Goal: Check status: Check status

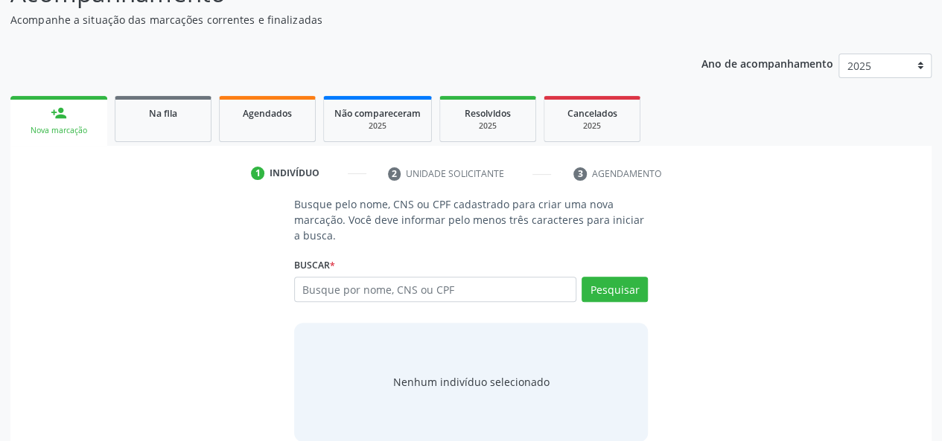
scroll to position [149, 0]
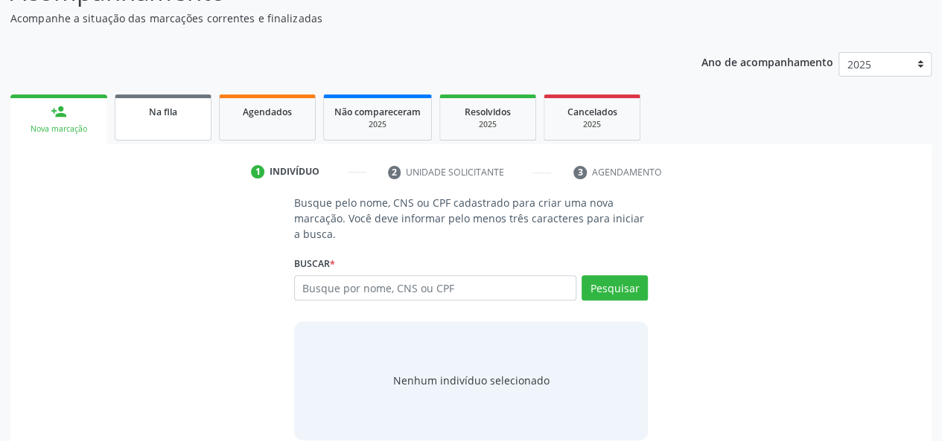
click at [170, 120] on link "Na fila" at bounding box center [163, 118] width 97 height 46
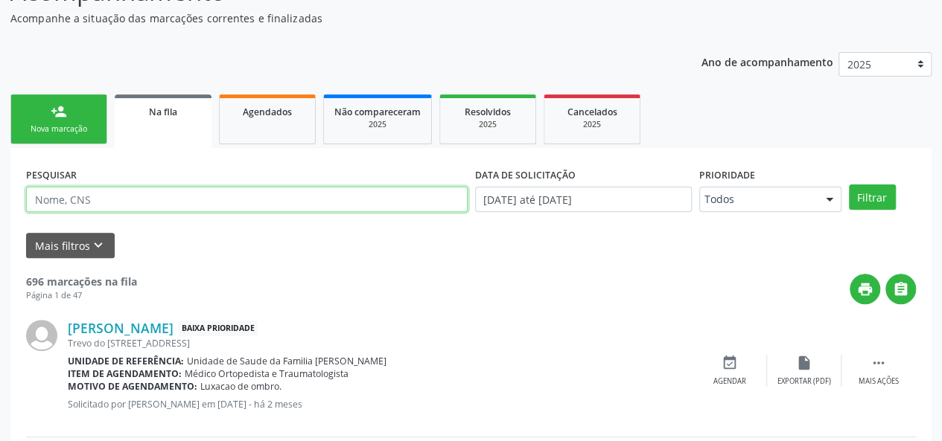
click at [122, 196] on input "text" at bounding box center [246, 199] width 441 height 25
type input "700500369681657"
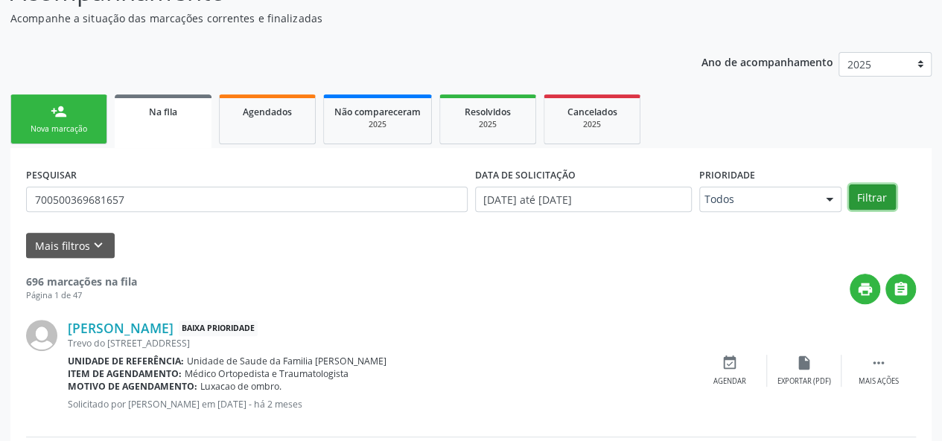
click at [878, 197] on button "Filtrar" at bounding box center [872, 197] width 47 height 25
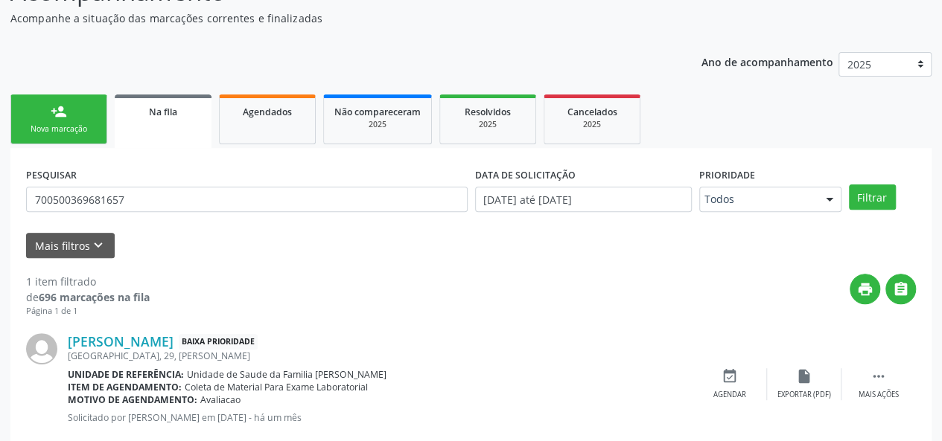
scroll to position [183, 0]
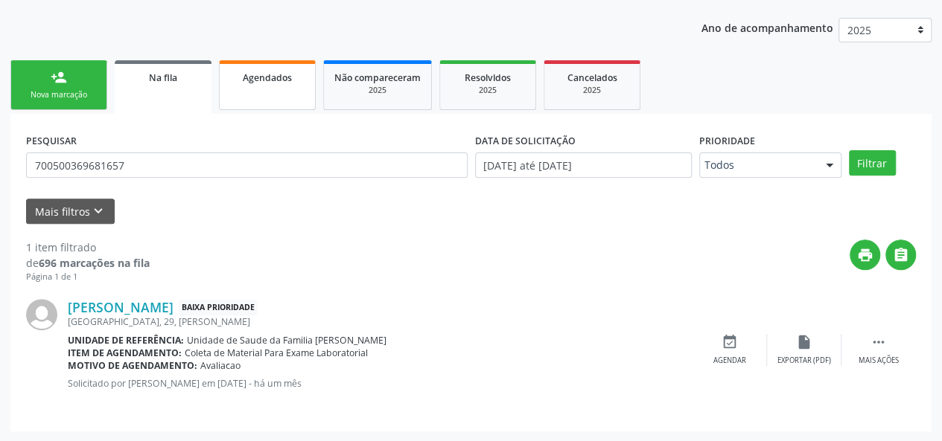
click at [285, 100] on link "Agendados" at bounding box center [267, 85] width 97 height 50
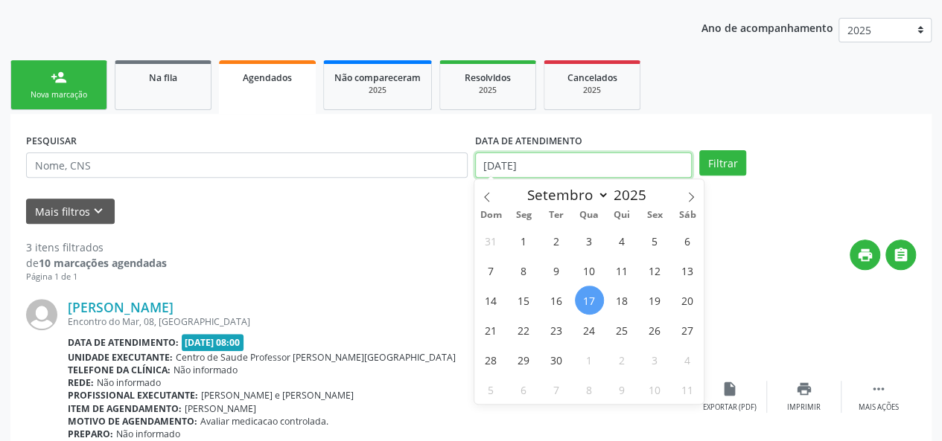
click at [633, 161] on input "[DATE]" at bounding box center [583, 165] width 217 height 25
click at [489, 188] on span at bounding box center [486, 191] width 25 height 25
select select "6"
click at [543, 246] on span "1" at bounding box center [556, 240] width 29 height 29
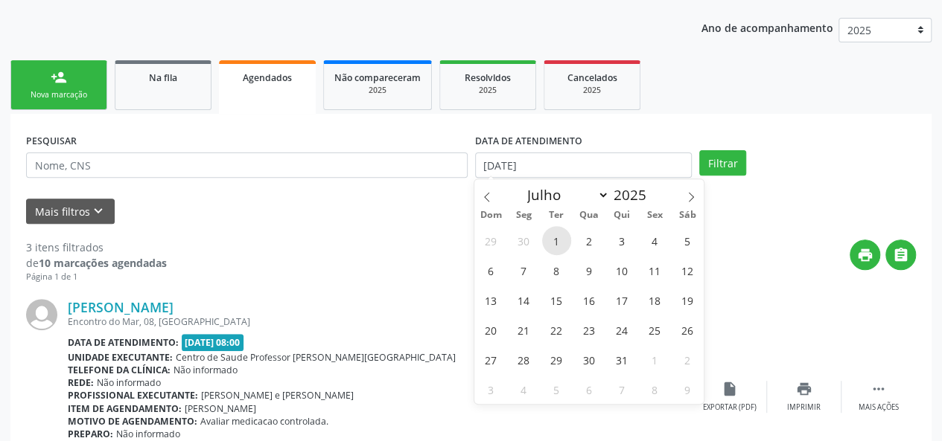
type input "[DATE]"
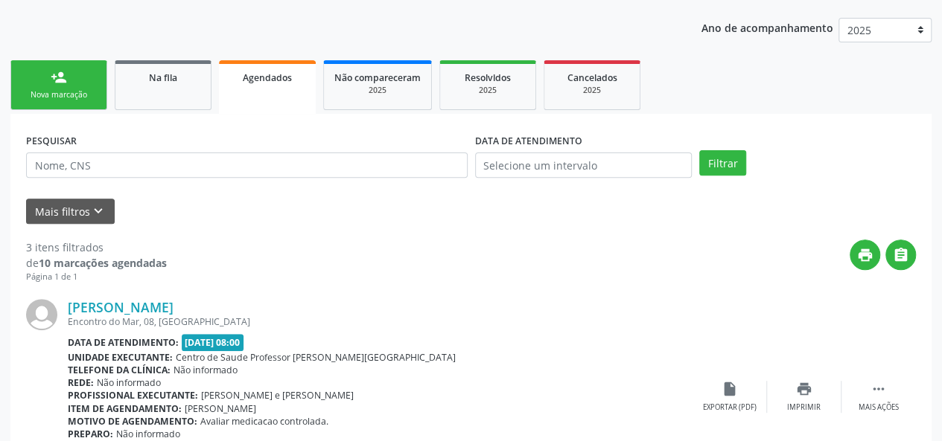
click at [744, 194] on form "PESQUISAR DATA DE ATENDIMENTO Filtrar UNIDADE EXECUTANTE Selecione uma unidade …" at bounding box center [471, 177] width 890 height 95
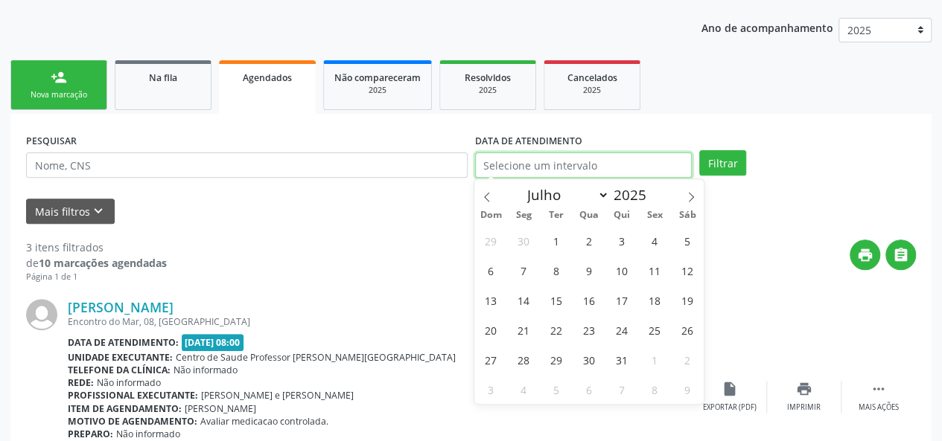
click at [555, 159] on input "text" at bounding box center [583, 165] width 217 height 25
click at [491, 192] on icon at bounding box center [487, 197] width 10 height 10
select select "5"
click at [491, 239] on span "1" at bounding box center [490, 240] width 29 height 29
type input "[DATE]"
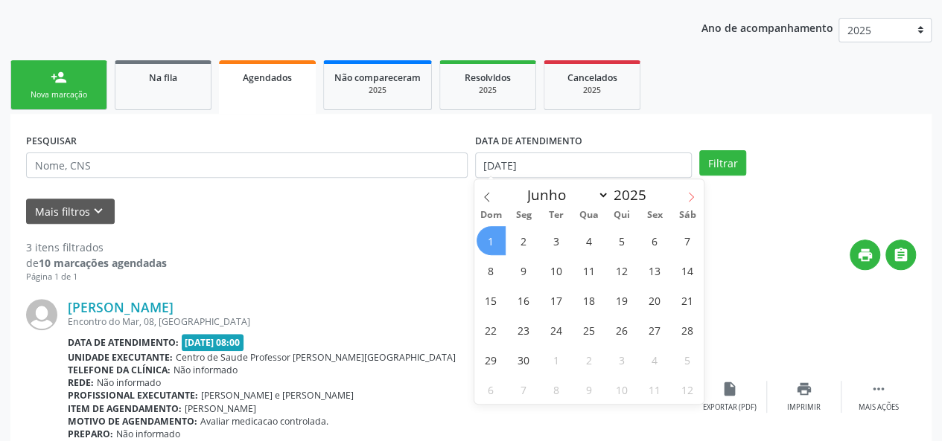
click at [688, 202] on icon at bounding box center [691, 197] width 10 height 10
select select "8"
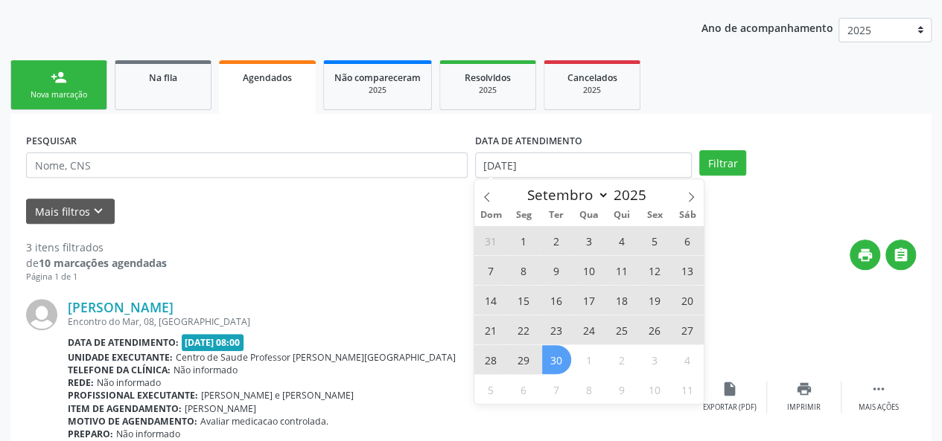
click at [557, 356] on span "30" at bounding box center [556, 359] width 29 height 29
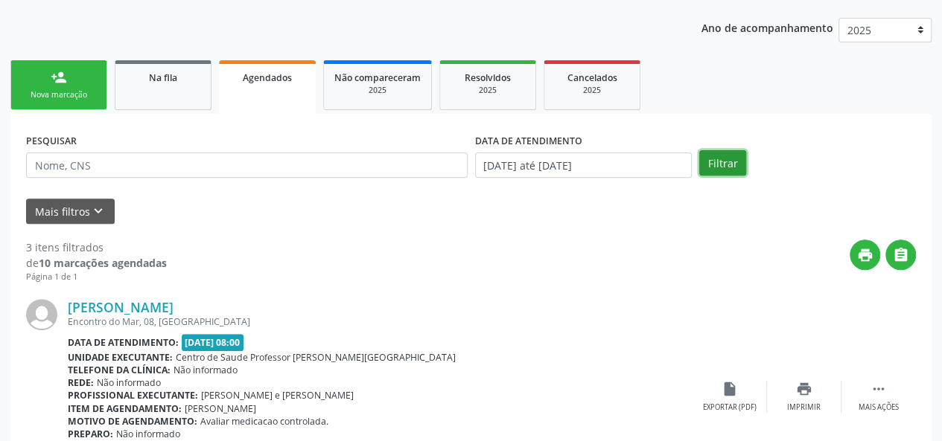
click at [721, 170] on button "Filtrar" at bounding box center [722, 162] width 47 height 25
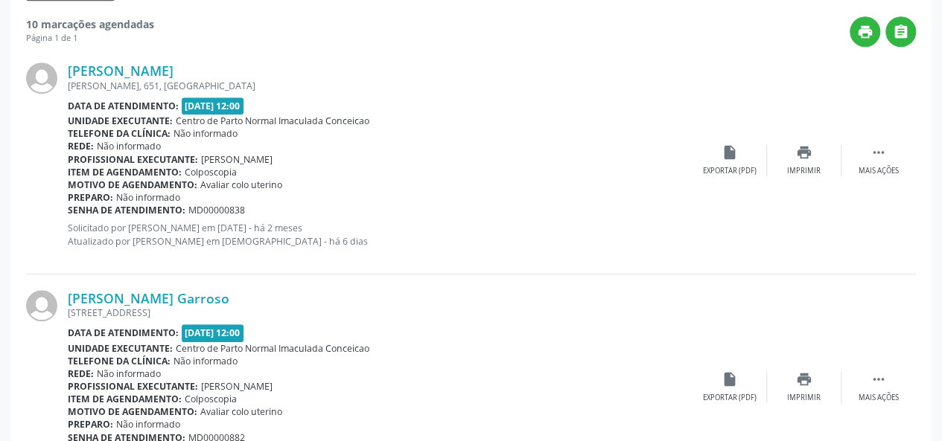
scroll to position [109, 0]
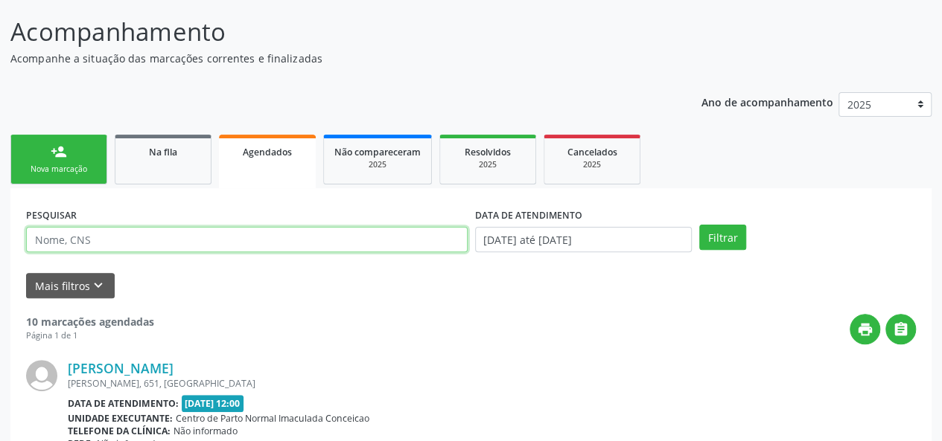
click at [197, 237] on input "text" at bounding box center [246, 239] width 441 height 25
click at [270, 240] on input "text" at bounding box center [246, 239] width 441 height 25
click at [289, 240] on input "text" at bounding box center [246, 239] width 441 height 25
click at [296, 239] on input "text" at bounding box center [246, 239] width 441 height 25
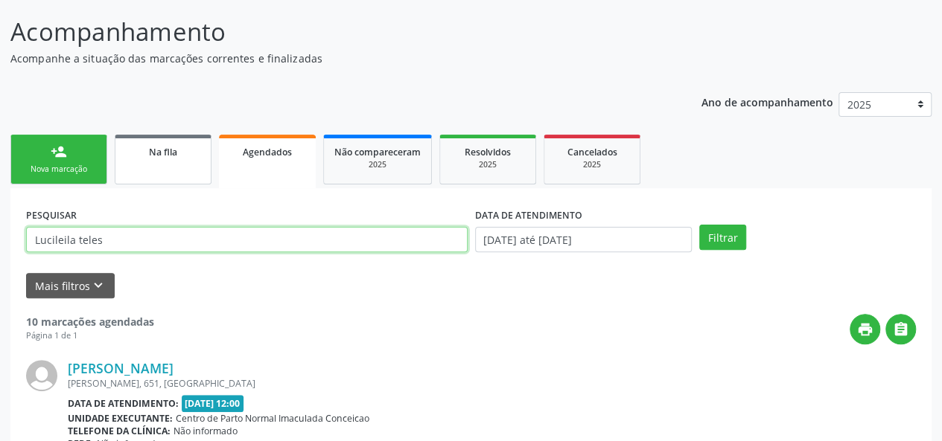
type input "Lucileila teles"
click at [148, 158] on div "Na fila" at bounding box center [163, 152] width 74 height 16
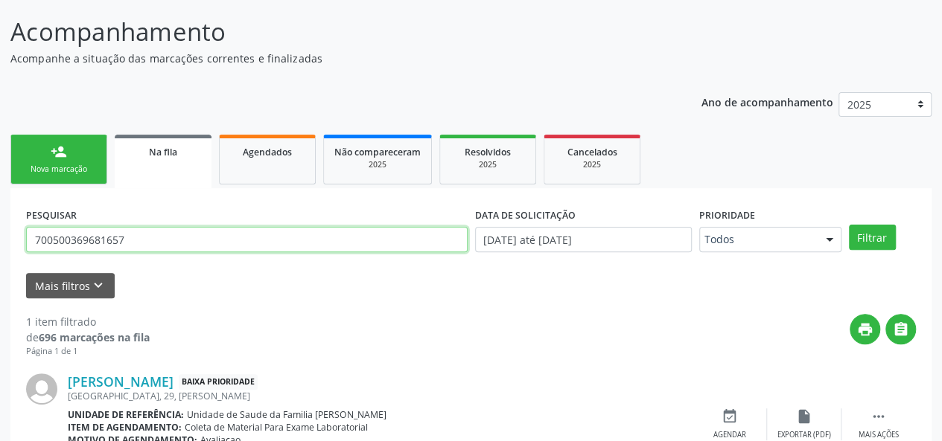
drag, startPoint x: 205, startPoint y: 246, endPoint x: 0, endPoint y: 227, distance: 206.4
click at [0, 227] on div "Acompanhamento Acompanhe a situação das marcações correntes e finalizadas Relat…" at bounding box center [471, 255] width 942 height 523
type input "l"
type input "Lucileila"
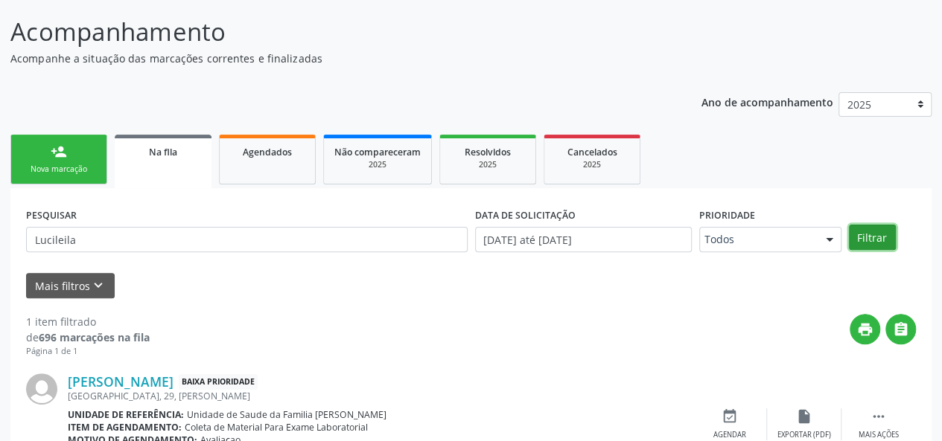
click at [867, 237] on button "Filtrar" at bounding box center [872, 237] width 47 height 25
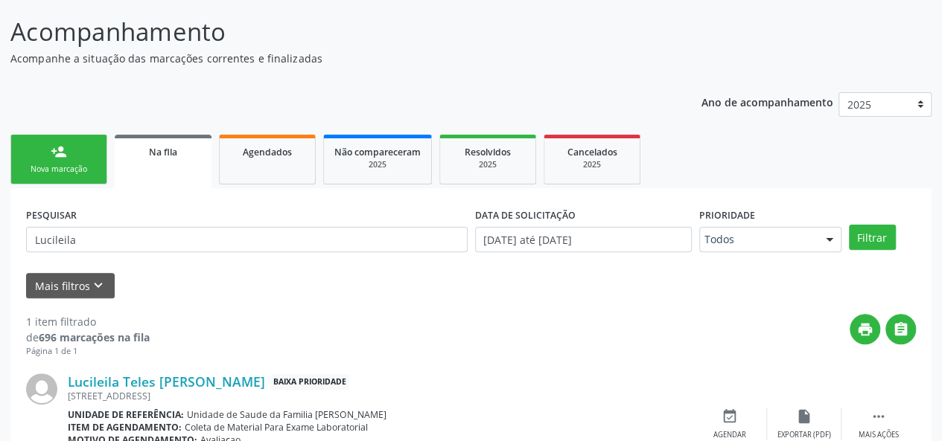
scroll to position [183, 0]
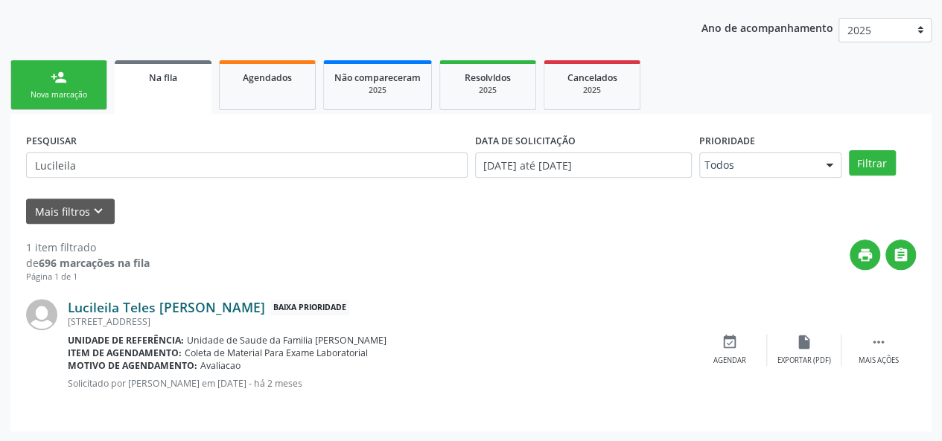
click at [260, 306] on link "Lucileila Teles [PERSON_NAME]" at bounding box center [166, 307] width 197 height 16
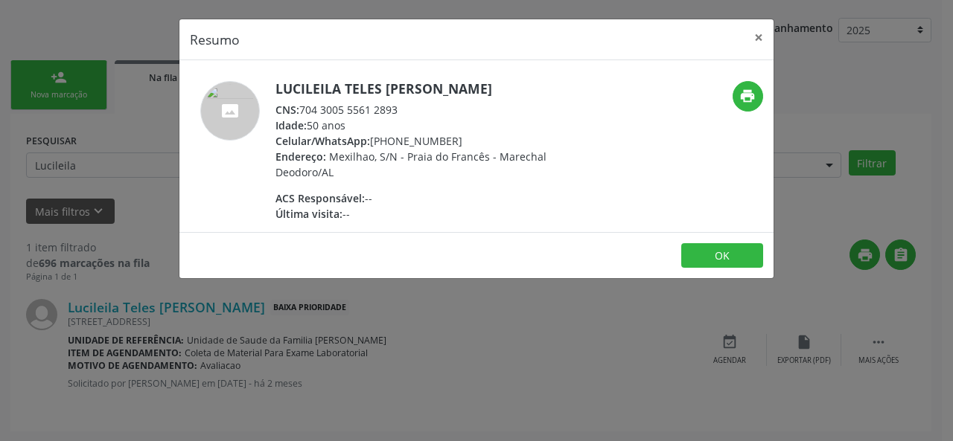
drag, startPoint x: 399, startPoint y: 109, endPoint x: 304, endPoint y: 112, distance: 95.3
click at [304, 112] on div "CNS: 704 3005 5561 2893" at bounding box center [420, 110] width 290 height 16
copy div "704 3005 5561 2893"
click at [762, 35] on button "×" at bounding box center [759, 37] width 30 height 36
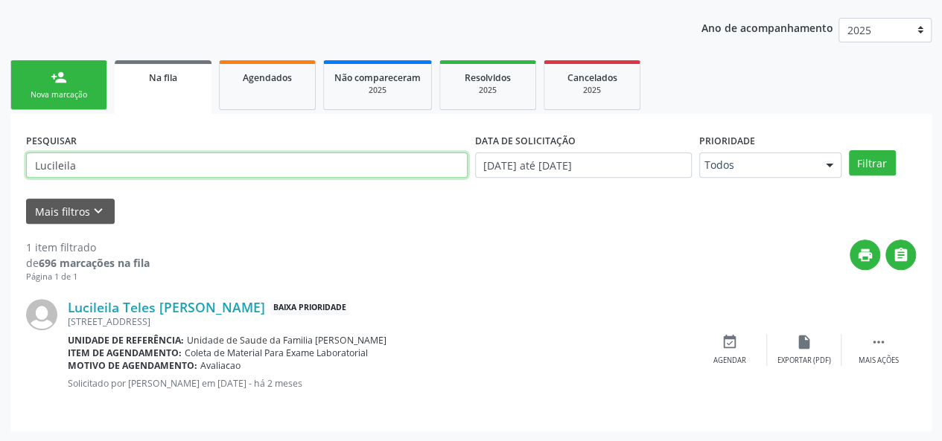
drag, startPoint x: 213, startPoint y: 166, endPoint x: 0, endPoint y: 157, distance: 213.1
click at [0, 157] on div "Acompanhamento Acompanhe a situação das marcações correntes e finalizadas Relat…" at bounding box center [471, 181] width 942 height 523
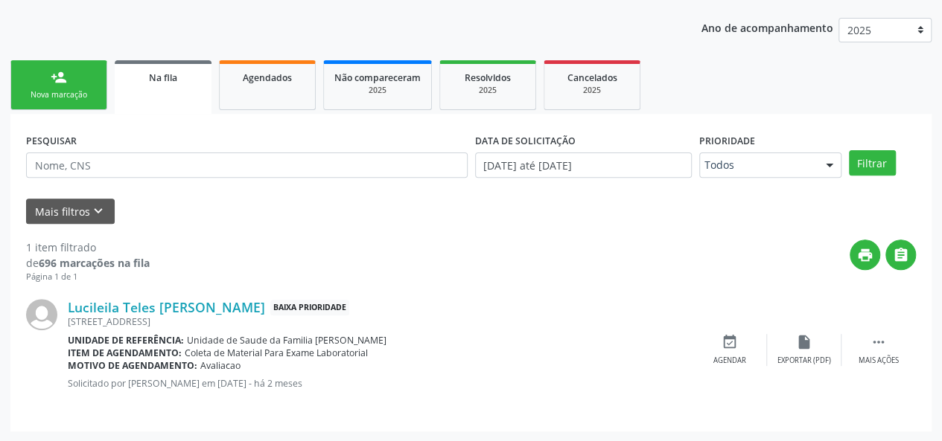
drag, startPoint x: 0, startPoint y: 157, endPoint x: 371, endPoint y: 296, distance: 396.5
click at [371, 296] on div "Lucileila Teles [PERSON_NAME] Baixa Prioridade [STREET_ADDRESS] Unidade de refe…" at bounding box center [471, 350] width 890 height 133
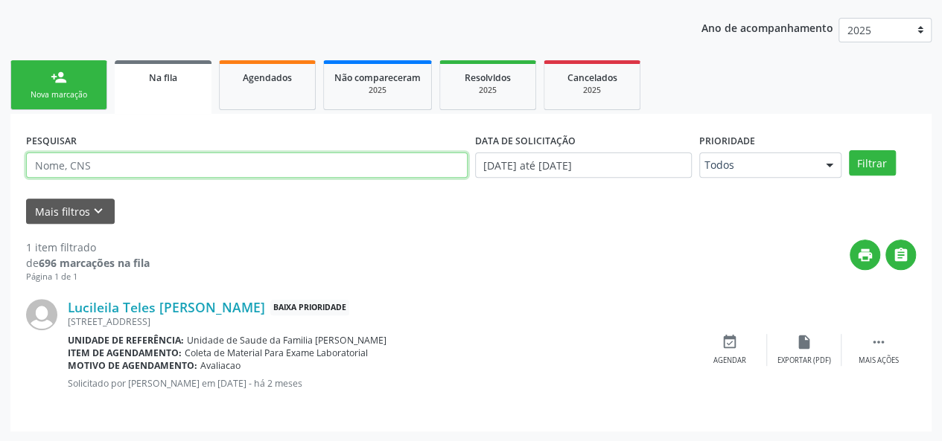
drag, startPoint x: 175, startPoint y: 170, endPoint x: 168, endPoint y: 170, distance: 7.5
paste input "705000210657052"
type input "705000210657052"
drag, startPoint x: 355, startPoint y: 169, endPoint x: 0, endPoint y: 177, distance: 355.2
click at [0, 177] on div "Acompanhamento Acompanhe a situação das marcações correntes e finalizadas Relat…" at bounding box center [471, 181] width 942 height 523
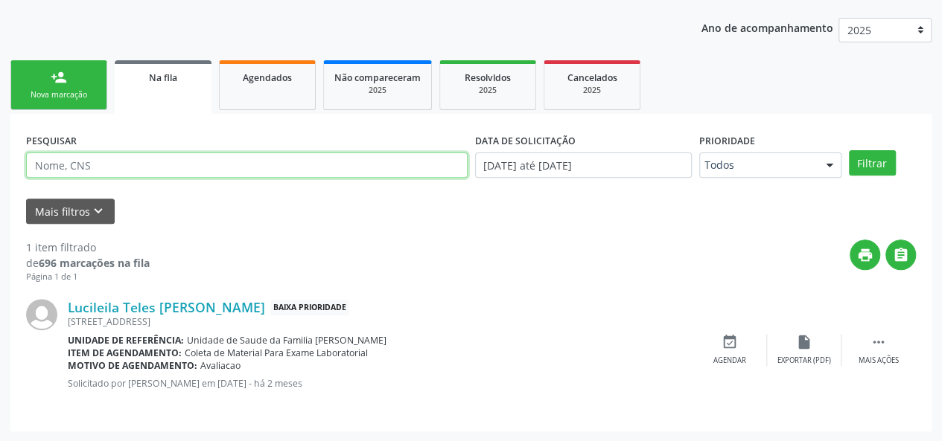
paste input "705000210657052"
type input "705000210657052"
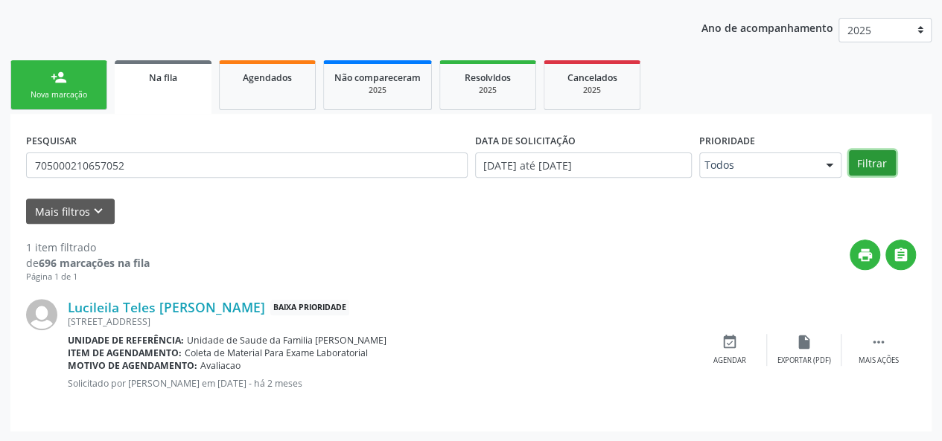
click at [859, 159] on button "Filtrar" at bounding box center [872, 162] width 47 height 25
